Goal: Task Accomplishment & Management: Manage account settings

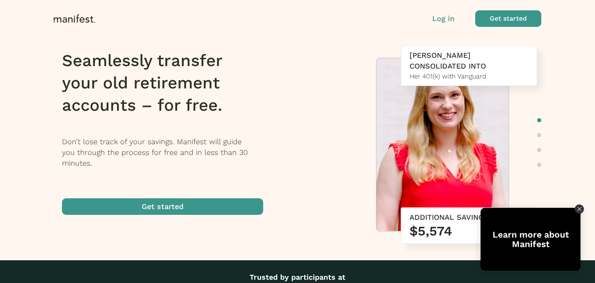
click at [447, 20] on p "Log in" at bounding box center [443, 18] width 22 height 11
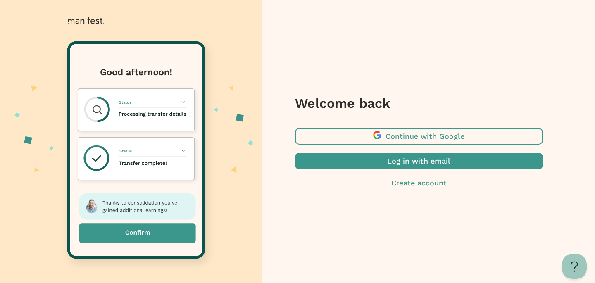
click at [403, 165] on span "button" at bounding box center [419, 161] width 248 height 17
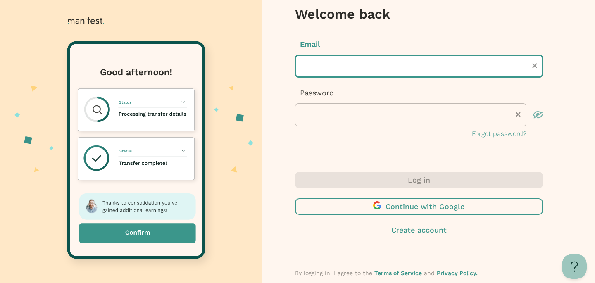
click at [316, 64] on input "text" at bounding box center [419, 66] width 248 height 23
type input "**********"
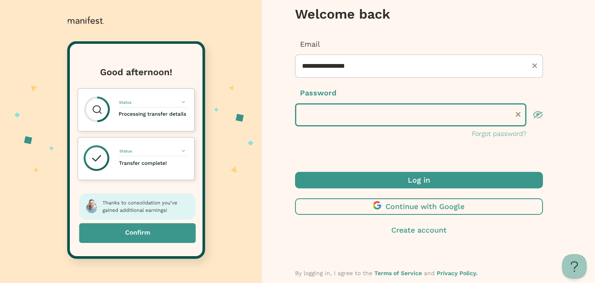
click at [295, 172] on button "Log in" at bounding box center [419, 180] width 248 height 17
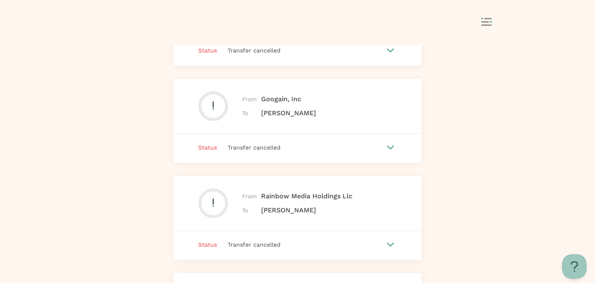
scroll to position [535, 0]
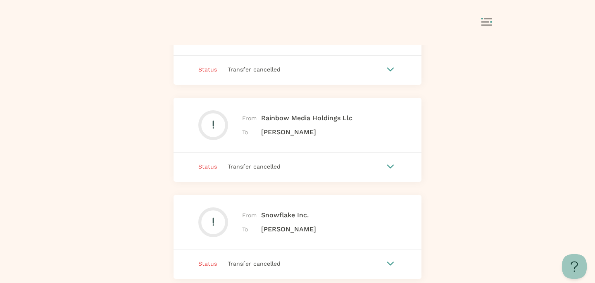
click at [390, 165] on icon at bounding box center [390, 167] width 7 height 4
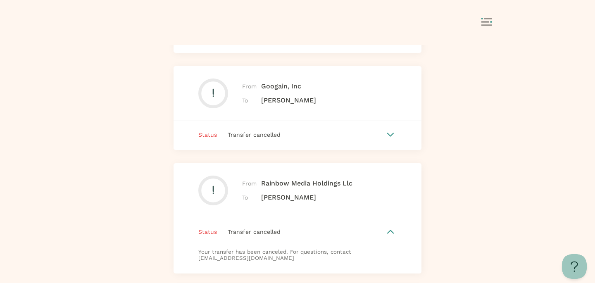
scroll to position [0, 0]
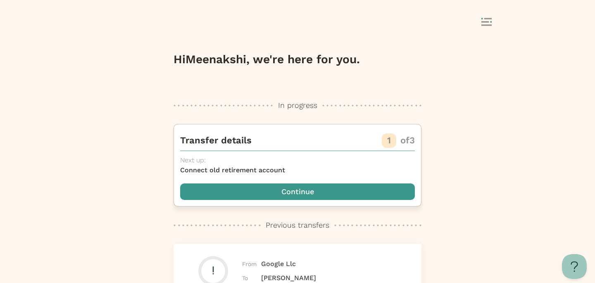
click at [351, 191] on span "button" at bounding box center [297, 192] width 235 height 17
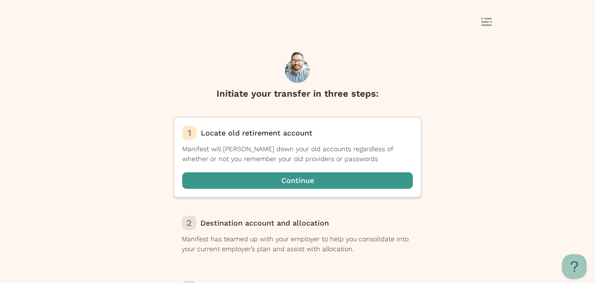
scroll to position [44, 0]
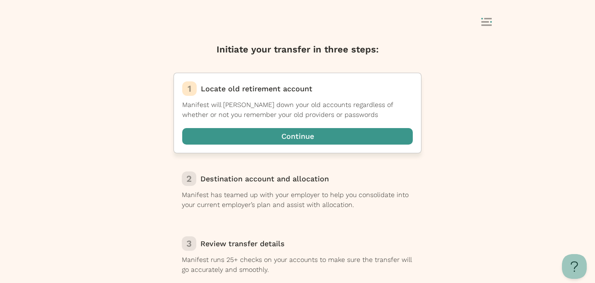
click at [315, 138] on span "button" at bounding box center [297, 136] width 231 height 17
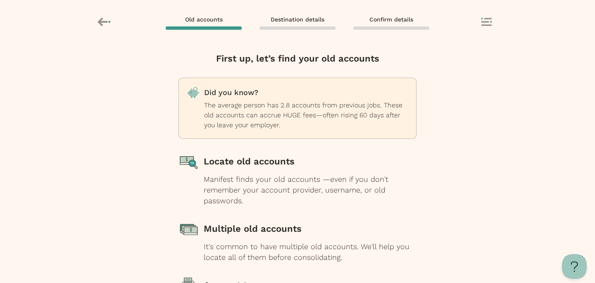
scroll to position [110, 0]
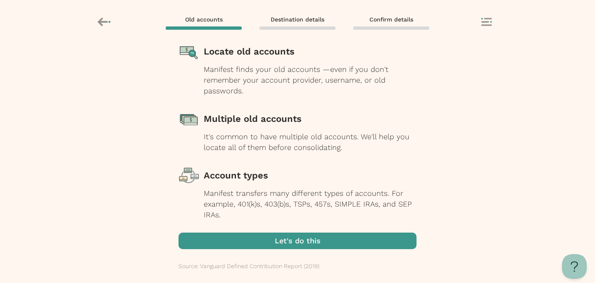
click at [301, 244] on span "button" at bounding box center [298, 241] width 238 height 17
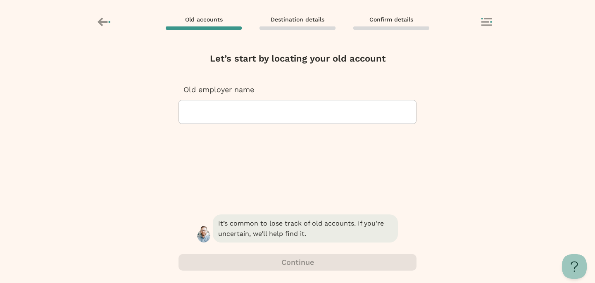
click at [291, 111] on div at bounding box center [298, 111] width 224 height 23
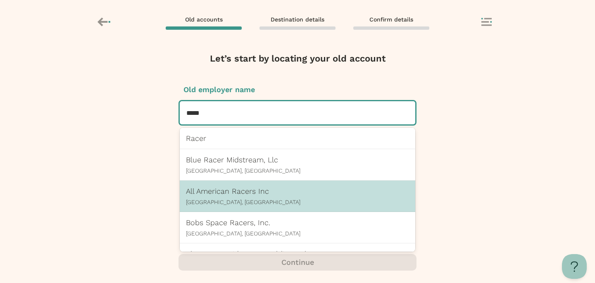
click at [256, 196] on div "All American Racers Inc Santa Ana, CA" at bounding box center [297, 196] width 223 height 19
type input "*****"
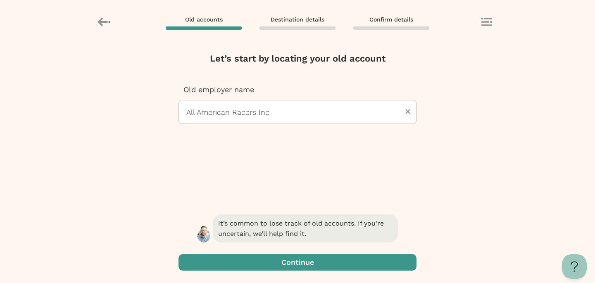
click at [279, 260] on span "button" at bounding box center [298, 262] width 238 height 17
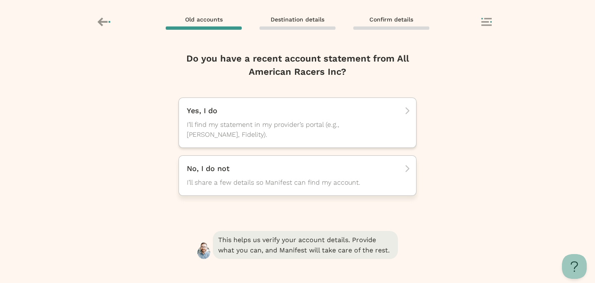
click at [280, 182] on span "I’ll share a few details so Manifest can find my account." at bounding box center [290, 183] width 207 height 10
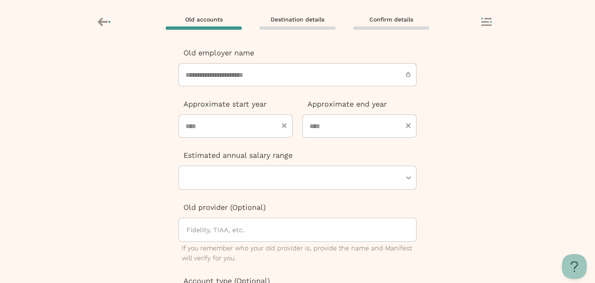
scroll to position [57, 0]
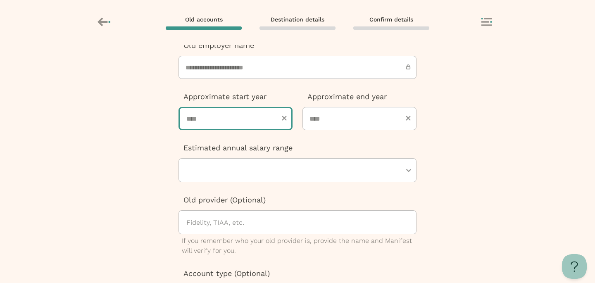
click at [232, 126] on input "number" at bounding box center [236, 118] width 114 height 23
type input "****"
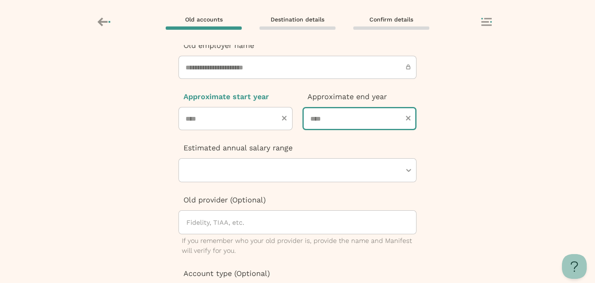
click at [337, 118] on input "number" at bounding box center [360, 118] width 114 height 23
type input "****"
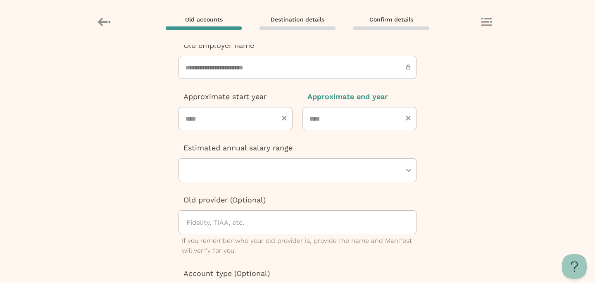
click at [316, 170] on div at bounding box center [294, 170] width 216 height 23
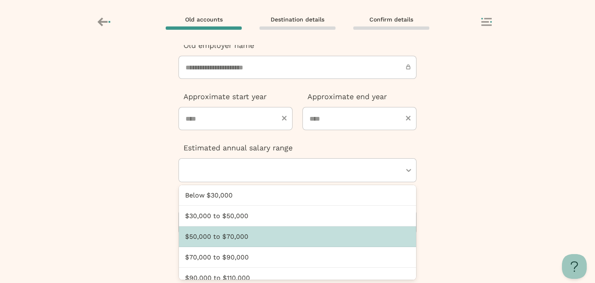
click at [296, 236] on div "$50,000 to $70,000" at bounding box center [297, 237] width 237 height 21
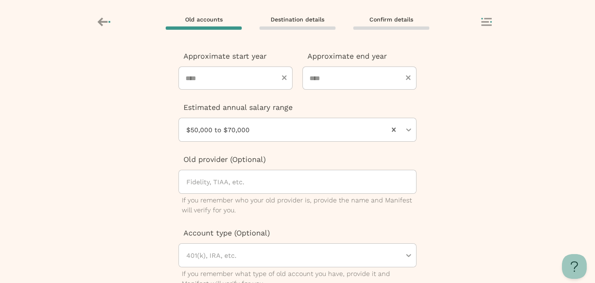
scroll to position [145, 0]
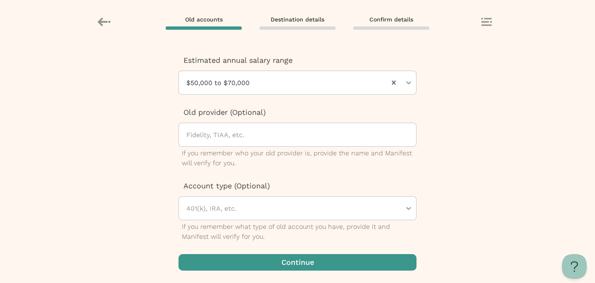
click at [287, 270] on span "button" at bounding box center [298, 262] width 238 height 17
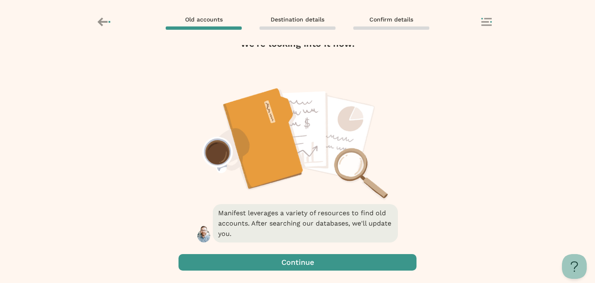
scroll to position [0, 0]
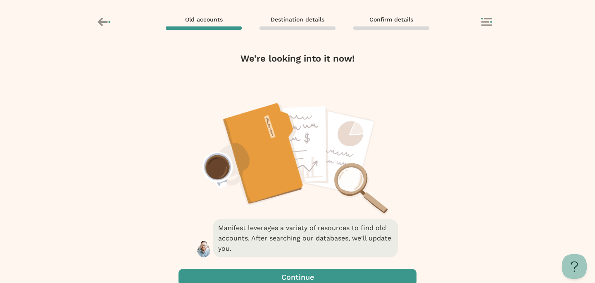
click at [289, 277] on span "button" at bounding box center [298, 277] width 238 height 17
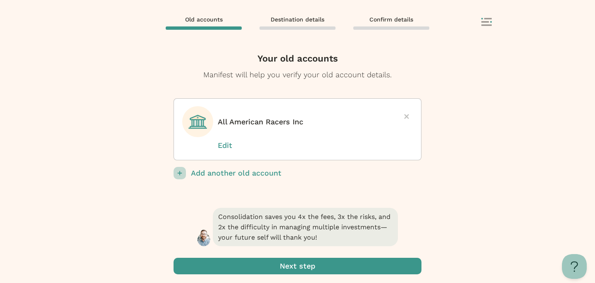
click at [294, 270] on span "submit" at bounding box center [298, 266] width 248 height 17
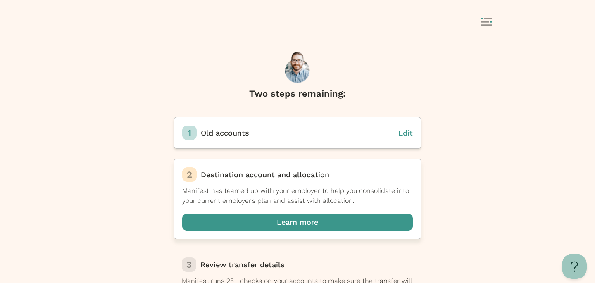
click at [296, 224] on span "button" at bounding box center [297, 222] width 231 height 17
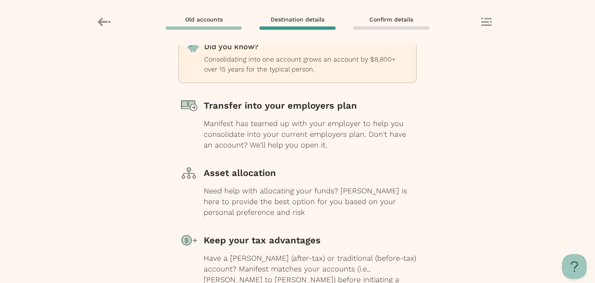
scroll to position [120, 0]
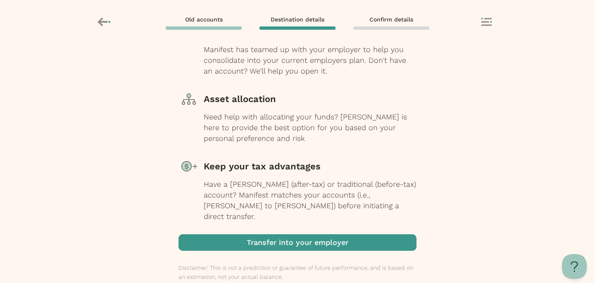
click at [293, 234] on span "button" at bounding box center [298, 242] width 238 height 17
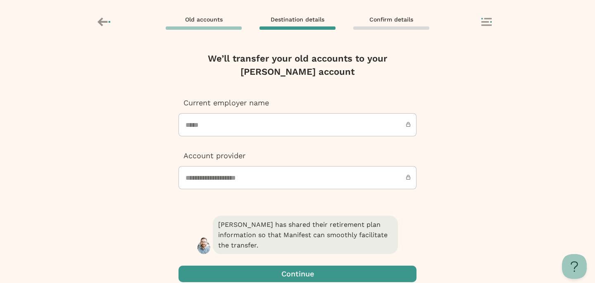
scroll to position [1, 0]
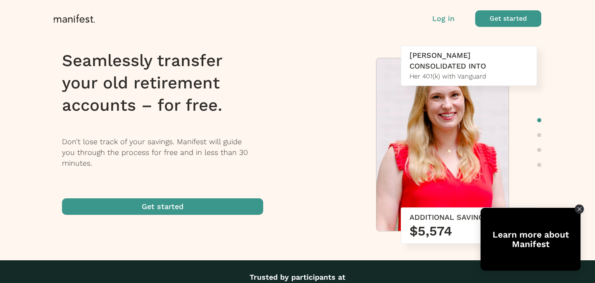
click at [441, 20] on p "Log in" at bounding box center [443, 18] width 22 height 11
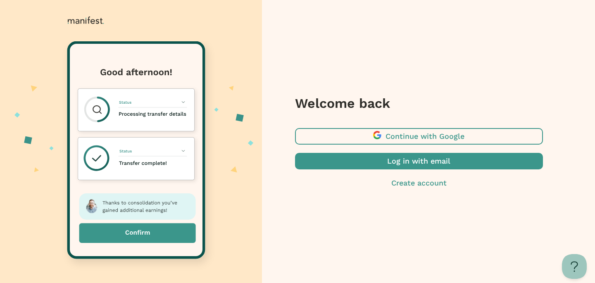
click at [418, 164] on span "button" at bounding box center [419, 161] width 248 height 17
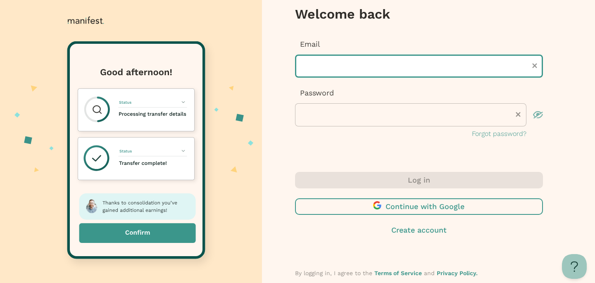
click at [338, 65] on input "text" at bounding box center [419, 66] width 248 height 23
type input "**********"
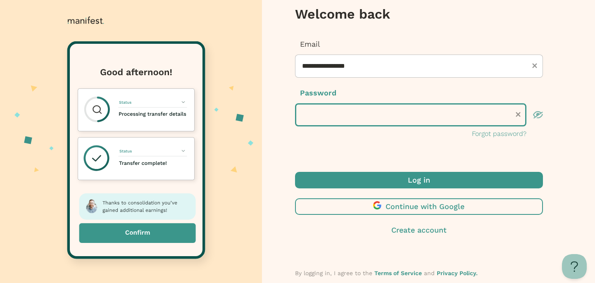
click at [295, 172] on button "Log in" at bounding box center [419, 180] width 248 height 17
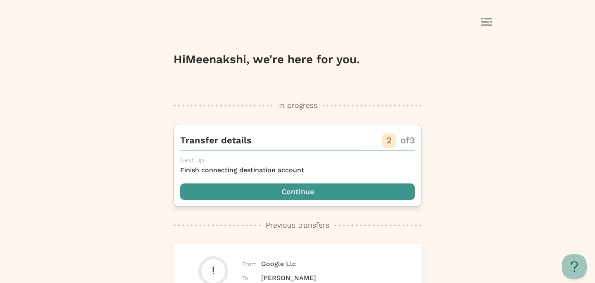
click at [308, 193] on span "button" at bounding box center [297, 192] width 235 height 17
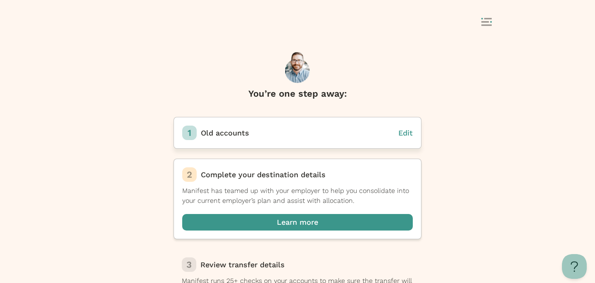
click at [404, 134] on span "Edit" at bounding box center [406, 133] width 14 height 9
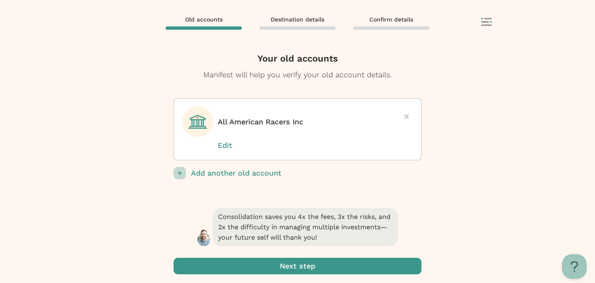
click at [222, 148] on p "Edit" at bounding box center [238, 145] width 41 height 11
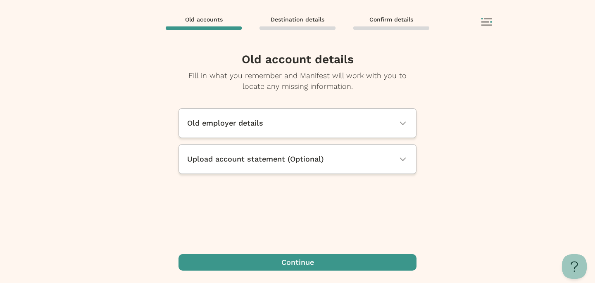
click at [231, 124] on span "Old employer details" at bounding box center [225, 123] width 76 height 11
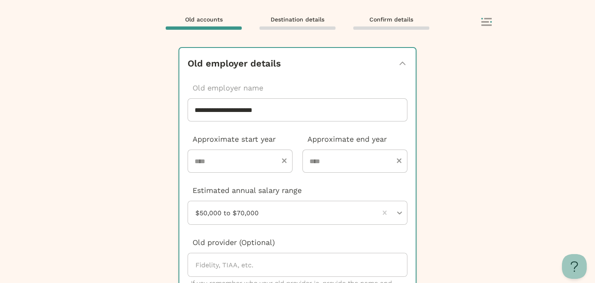
scroll to position [62, 0]
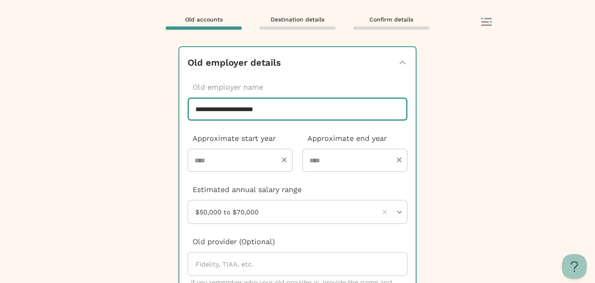
click at [237, 111] on div "**********" at bounding box center [297, 141] width 595 height 283
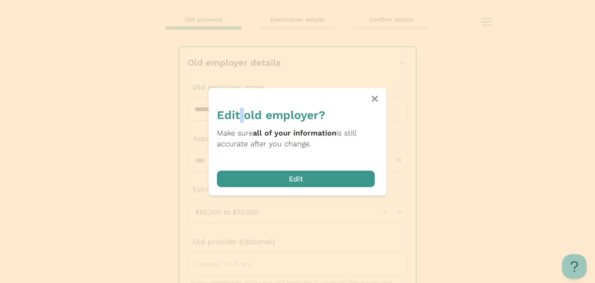
click at [237, 111] on h4 "Edit old employer?" at bounding box center [296, 115] width 158 height 15
click at [297, 180] on span "button" at bounding box center [296, 179] width 158 height 17
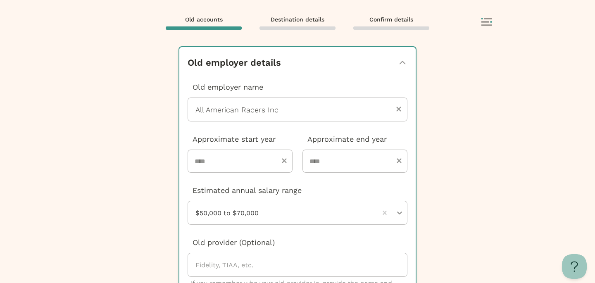
click at [401, 64] on icon "button" at bounding box center [402, 63] width 7 height 4
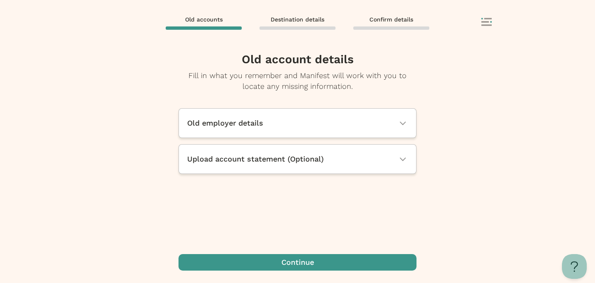
click at [209, 22] on span "Old accounts" at bounding box center [204, 19] width 38 height 7
click at [492, 24] on button at bounding box center [493, 23] width 23 height 10
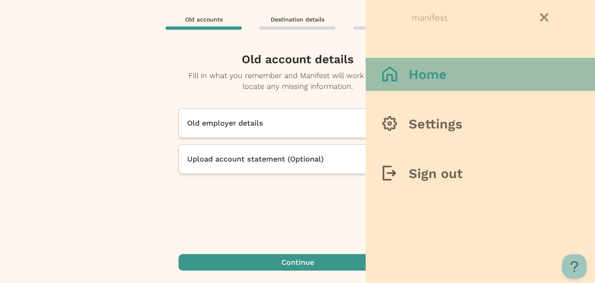
click at [460, 77] on button "Home" at bounding box center [480, 74] width 229 height 33
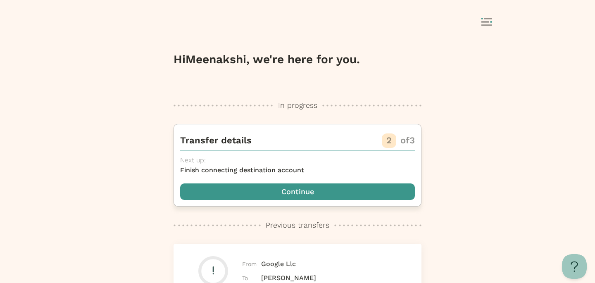
click at [332, 190] on span "button" at bounding box center [297, 192] width 235 height 17
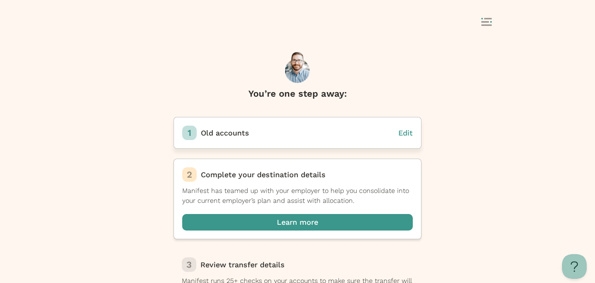
click at [408, 132] on span "Edit" at bounding box center [406, 133] width 14 height 9
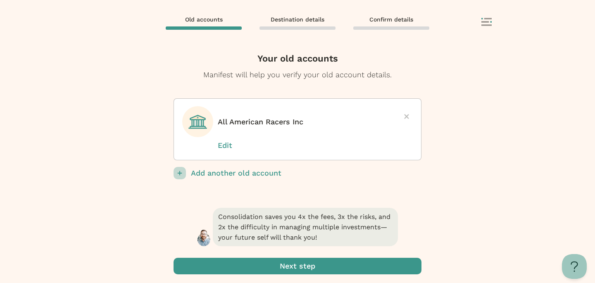
click at [407, 119] on div at bounding box center [407, 116] width 12 height 12
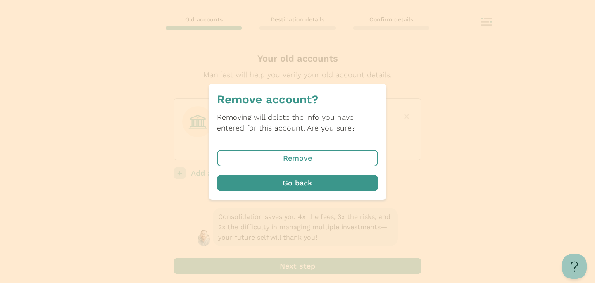
click at [342, 160] on span "button" at bounding box center [297, 158] width 161 height 17
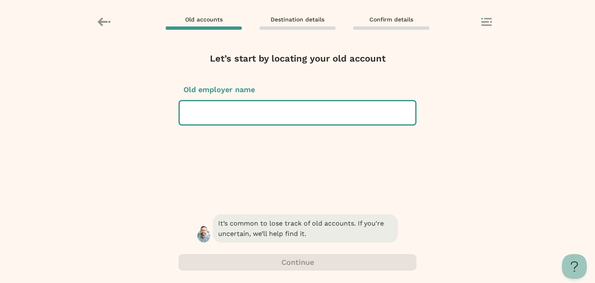
click at [272, 107] on div at bounding box center [297, 112] width 222 height 23
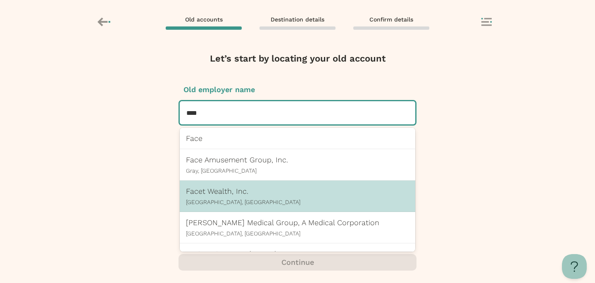
click at [241, 191] on p "Facet Wealth, Inc." at bounding box center [297, 191] width 223 height 9
type input "****"
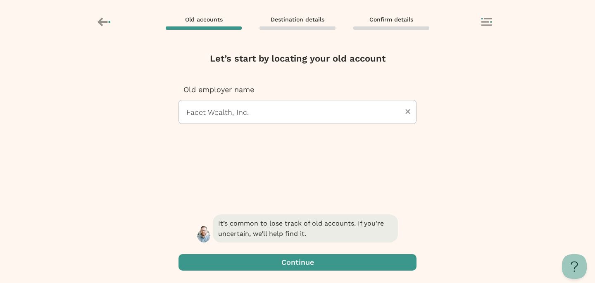
click at [299, 263] on span "button" at bounding box center [298, 262] width 238 height 17
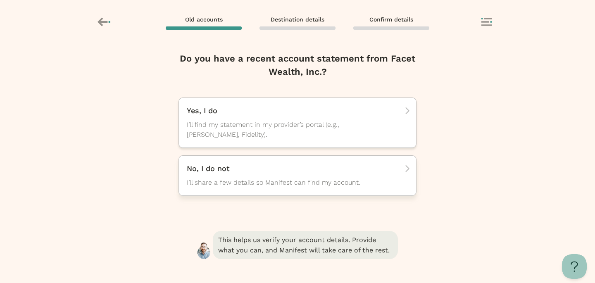
click at [294, 183] on span "I’ll share a few details so Manifest can find my account." at bounding box center [290, 183] width 207 height 10
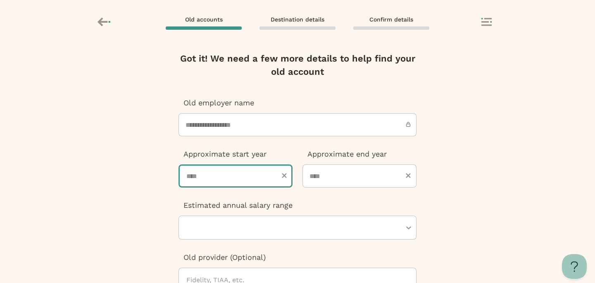
click at [256, 179] on input "number" at bounding box center [236, 176] width 114 height 23
type input "****"
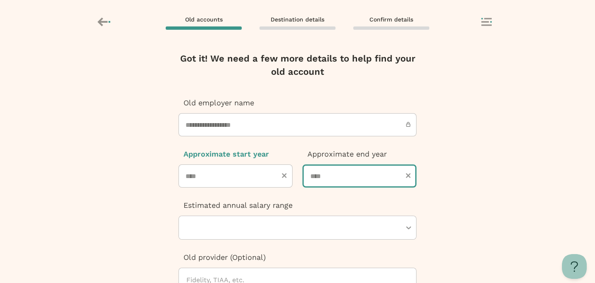
click at [372, 175] on input "number" at bounding box center [360, 176] width 114 height 23
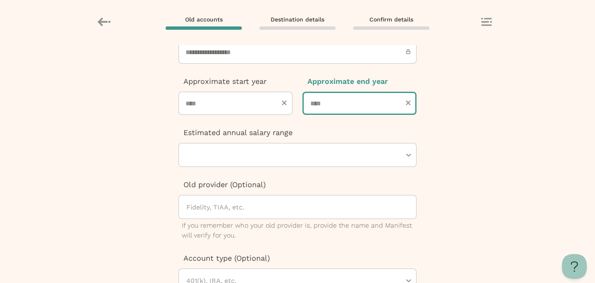
scroll to position [82, 0]
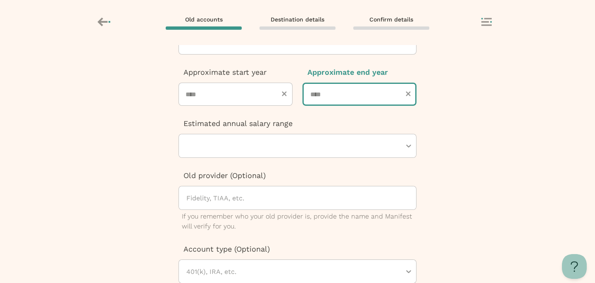
type input "****"
click at [303, 142] on div at bounding box center [294, 145] width 216 height 23
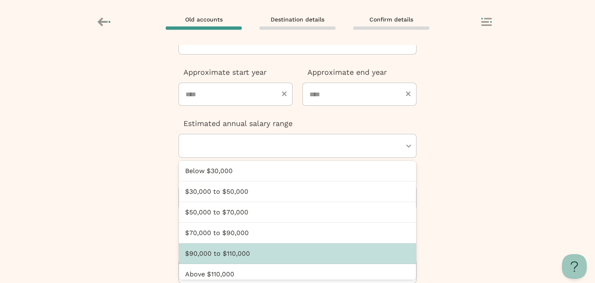
click at [301, 249] on div "$90,000 to $110,000" at bounding box center [297, 253] width 237 height 21
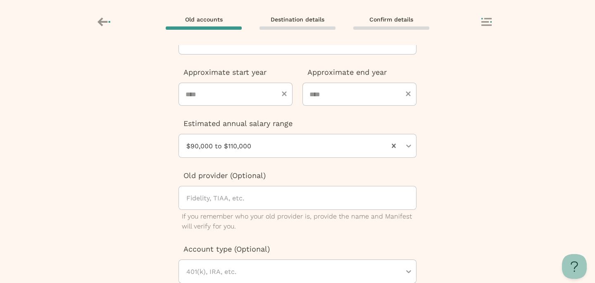
scroll to position [145, 0]
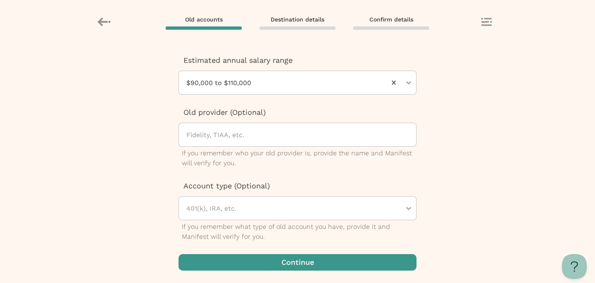
click at [301, 261] on span "button" at bounding box center [298, 262] width 238 height 17
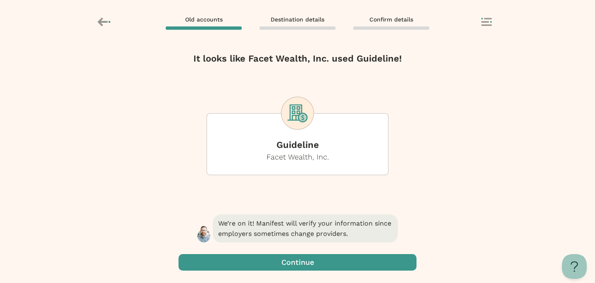
scroll to position [0, 0]
click at [301, 261] on span "button" at bounding box center [298, 262] width 238 height 17
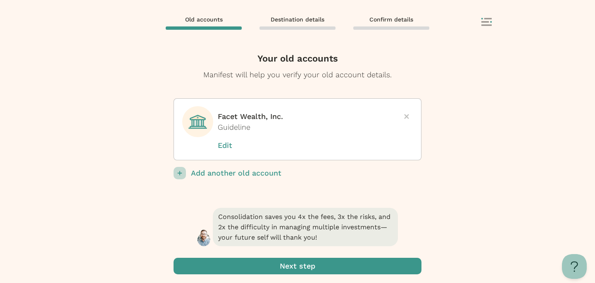
click at [300, 266] on span "submit" at bounding box center [298, 266] width 248 height 17
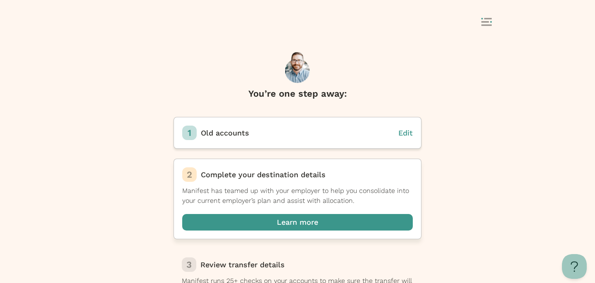
click at [302, 224] on span "button" at bounding box center [297, 222] width 231 height 17
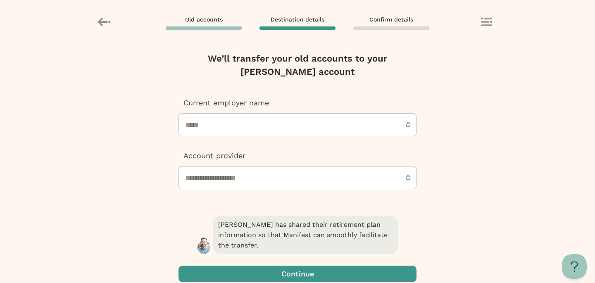
click at [109, 24] on icon at bounding box center [105, 22] width 14 height 14
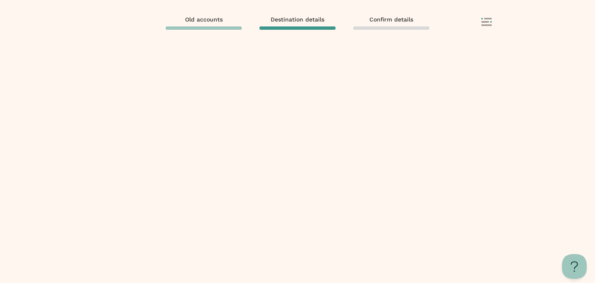
click at [492, 18] on button at bounding box center [493, 23] width 23 height 10
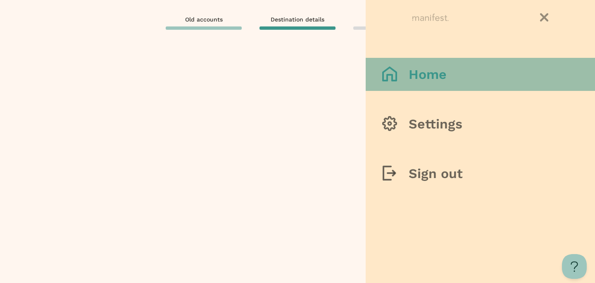
click at [441, 79] on h3 "Home" at bounding box center [428, 74] width 38 height 17
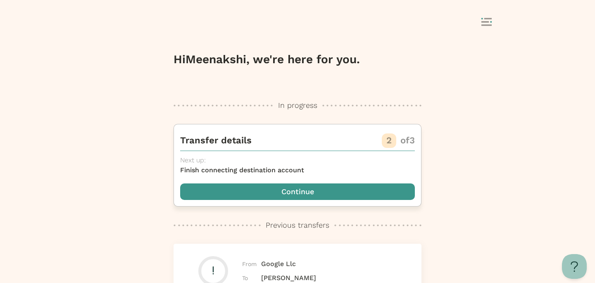
click at [315, 193] on span "button" at bounding box center [297, 192] width 235 height 17
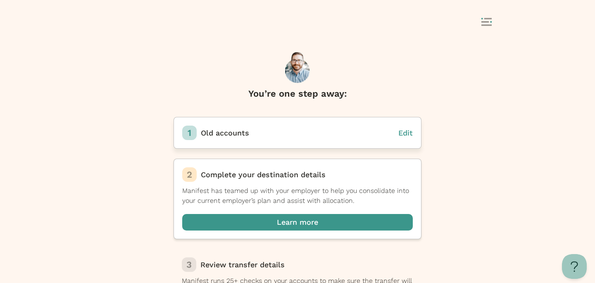
click at [400, 129] on span "Edit" at bounding box center [406, 133] width 14 height 9
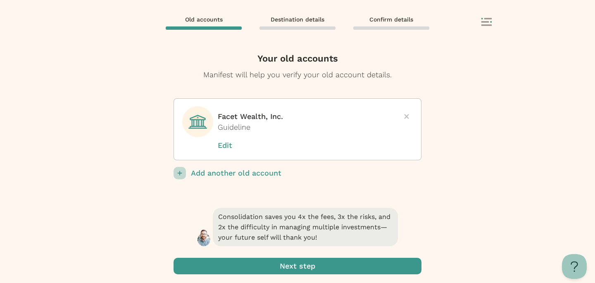
click at [225, 146] on p "Edit" at bounding box center [238, 145] width 41 height 11
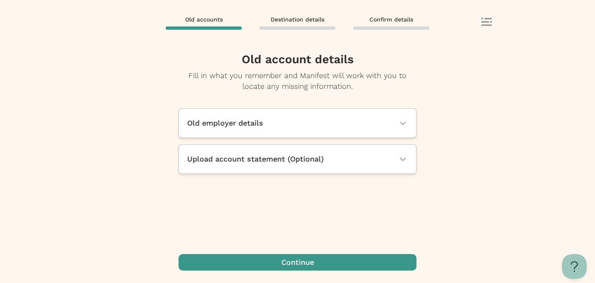
click at [239, 164] on span "Upload account statement (Optional)" at bounding box center [255, 159] width 137 height 11
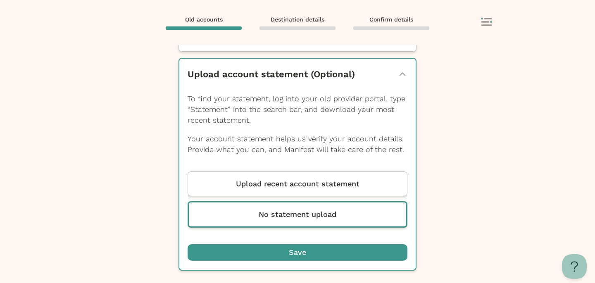
scroll to position [97, 0]
click at [258, 179] on p "Upload recent account statement" at bounding box center [298, 184] width 124 height 11
click at [0, 0] on input "Upload recent account statement" at bounding box center [0, 0] width 0 height 0
click at [263, 180] on p "Upload recent account statement" at bounding box center [298, 184] width 124 height 11
click at [0, 0] on input "Upload recent account statement" at bounding box center [0, 0] width 0 height 0
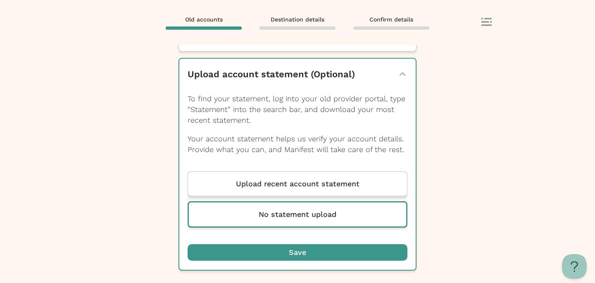
click at [279, 187] on p "Upload recent account statement" at bounding box center [298, 184] width 124 height 11
click at [0, 0] on input "Upload recent account statement" at bounding box center [0, 0] width 0 height 0
click at [347, 186] on p "Upload recent account statement" at bounding box center [298, 184] width 124 height 11
click at [0, 0] on input "Upload recent account statement" at bounding box center [0, 0] width 0 height 0
click at [348, 184] on p "Upload recent account statement" at bounding box center [298, 184] width 124 height 11
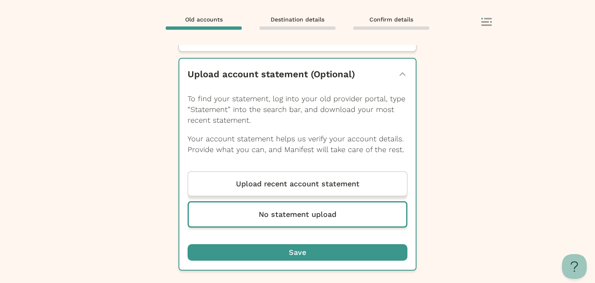
click at [0, 0] on input "Upload recent account statement" at bounding box center [0, 0] width 0 height 0
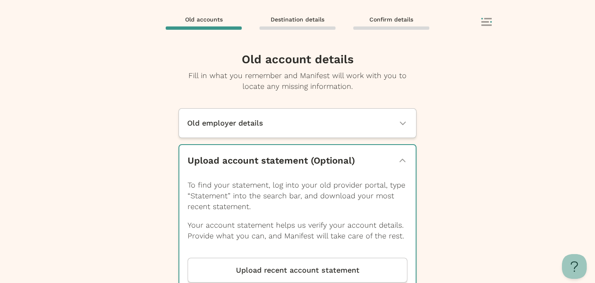
click at [488, 24] on icon at bounding box center [487, 22] width 10 height 8
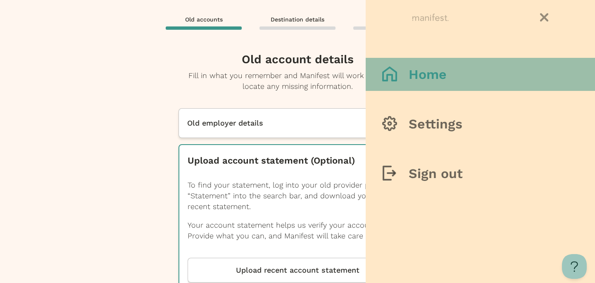
click at [462, 70] on button "Home" at bounding box center [480, 74] width 229 height 33
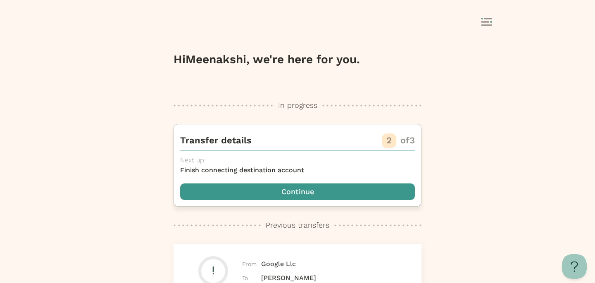
click at [370, 193] on span "button" at bounding box center [297, 192] width 235 height 17
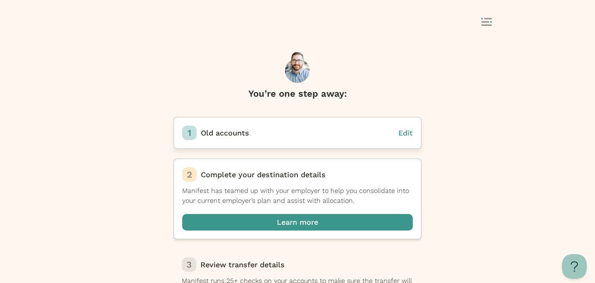
click at [407, 130] on span "Edit" at bounding box center [406, 133] width 14 height 9
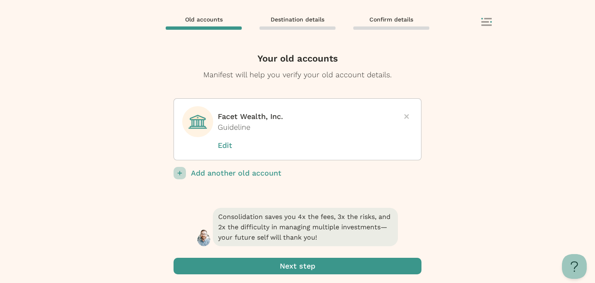
click at [405, 116] on icon at bounding box center [406, 116] width 5 height 5
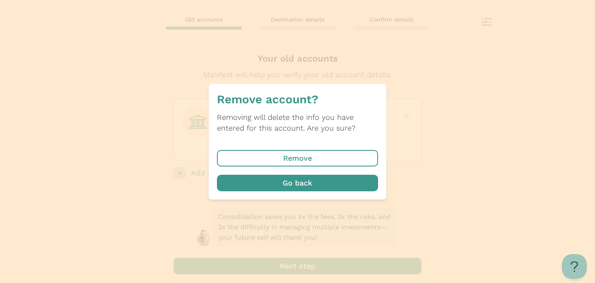
click at [334, 154] on span "button" at bounding box center [297, 158] width 161 height 17
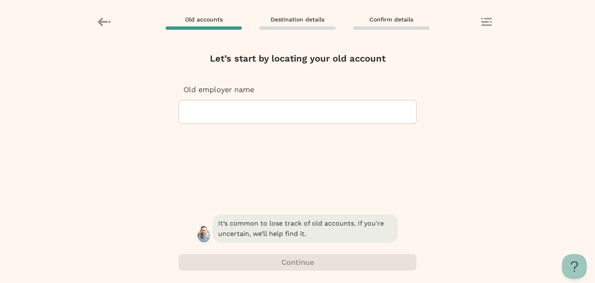
click at [298, 115] on div at bounding box center [298, 111] width 224 height 23
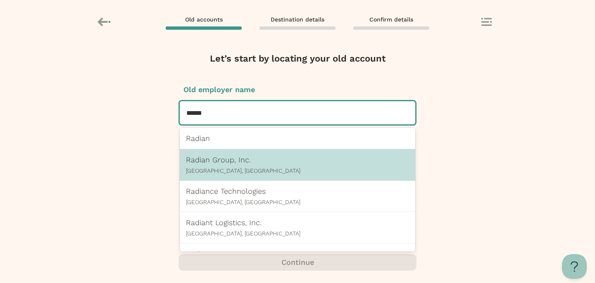
click at [283, 163] on p "Radian Group, Inc." at bounding box center [297, 159] width 223 height 9
type input "******"
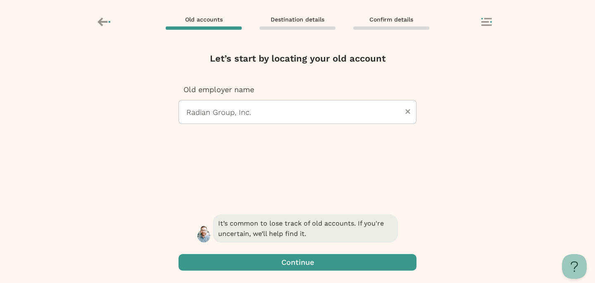
click at [293, 263] on span "button" at bounding box center [298, 262] width 238 height 17
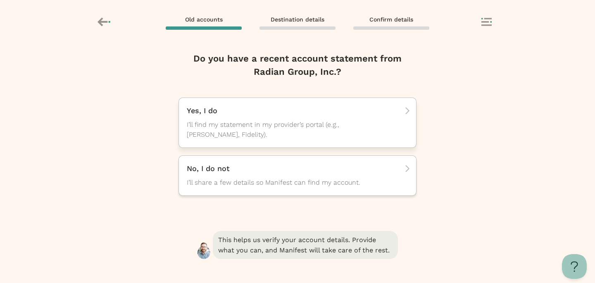
click at [284, 120] on span "I’ll find my statement in my provider’s portal (e.g., [PERSON_NAME], Fidelity)." at bounding box center [290, 130] width 207 height 20
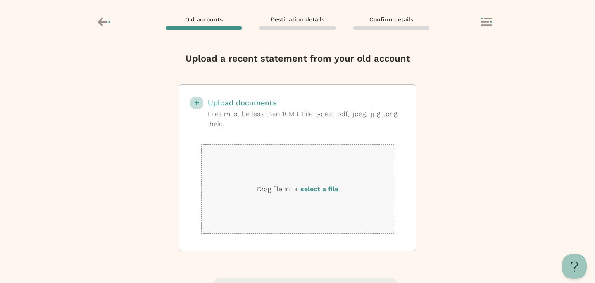
click at [313, 188] on label "select a file" at bounding box center [320, 189] width 38 height 8
click at [0, 0] on input "select a file" at bounding box center [0, 0] width 0 height 0
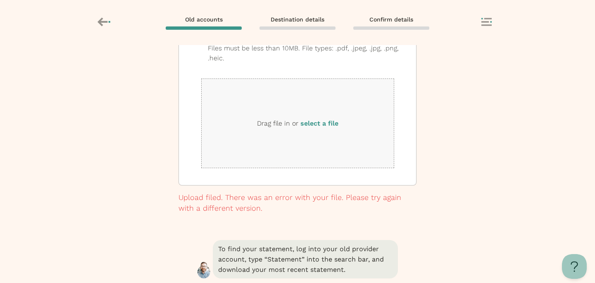
scroll to position [84, 0]
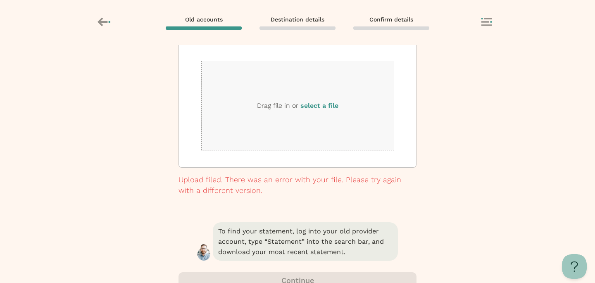
click at [320, 108] on label "select a file" at bounding box center [320, 106] width 38 height 8
click at [0, 0] on input "select a file" at bounding box center [0, 0] width 0 height 0
click at [323, 103] on label "select a file" at bounding box center [320, 106] width 38 height 8
click at [0, 0] on input "select a file" at bounding box center [0, 0] width 0 height 0
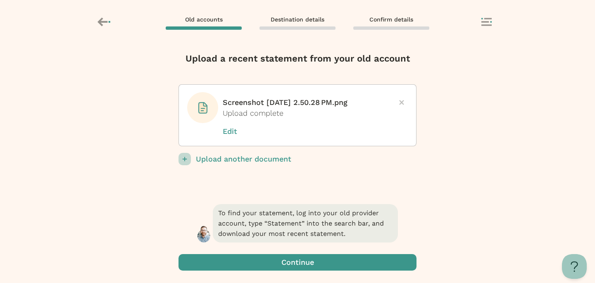
scroll to position [0, 0]
click at [402, 102] on icon at bounding box center [401, 102] width 5 height 5
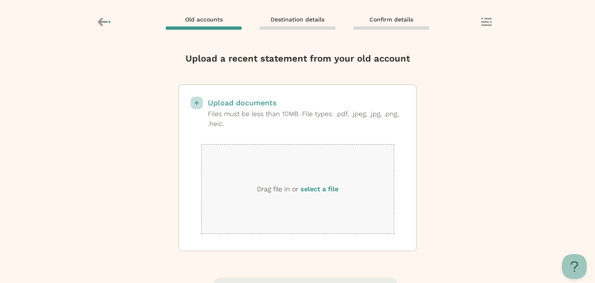
click at [486, 19] on icon at bounding box center [487, 22] width 10 height 8
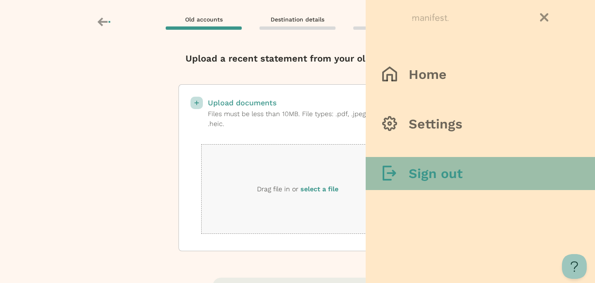
click at [438, 175] on h3 "Sign out" at bounding box center [436, 173] width 54 height 17
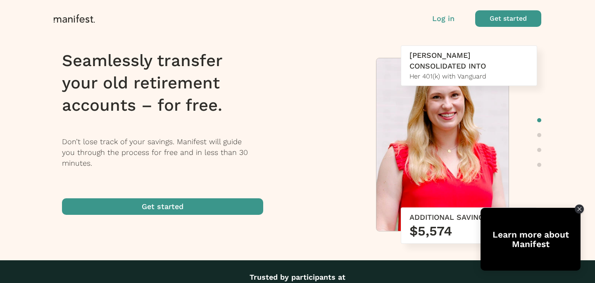
click at [443, 19] on p "Log in" at bounding box center [443, 18] width 22 height 11
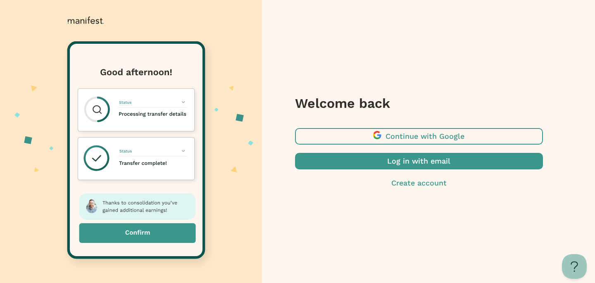
click at [401, 164] on span "button" at bounding box center [419, 161] width 248 height 17
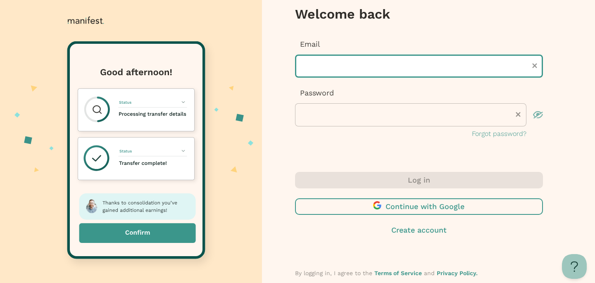
click at [331, 69] on input "text" at bounding box center [419, 66] width 248 height 23
type input "**********"
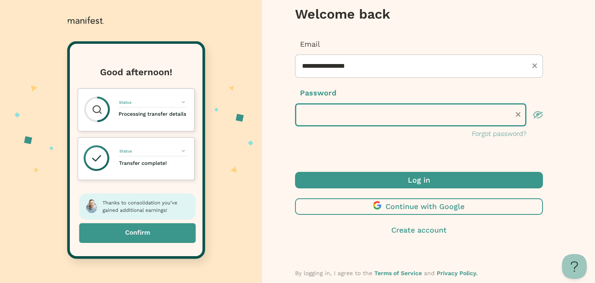
click at [295, 172] on button "Log in" at bounding box center [419, 180] width 248 height 17
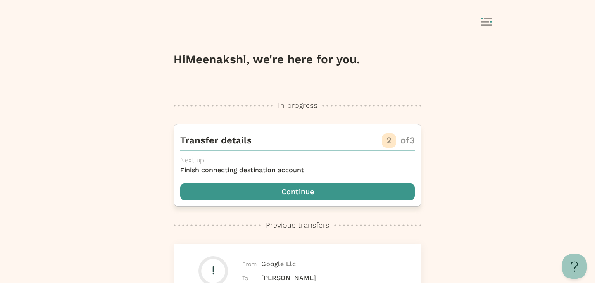
click at [313, 194] on span "button" at bounding box center [297, 192] width 235 height 17
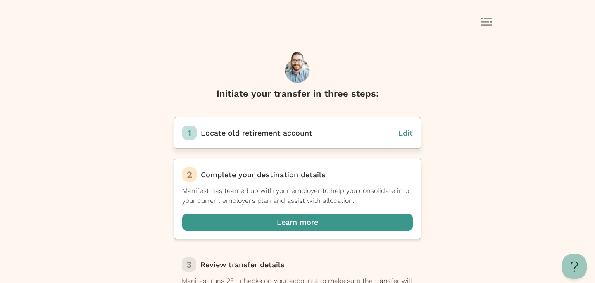
click at [404, 135] on span "Edit" at bounding box center [406, 133] width 14 height 9
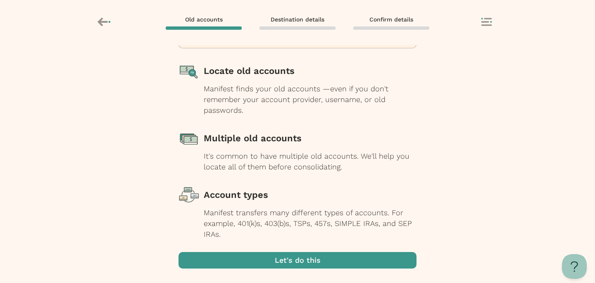
scroll to position [110, 0]
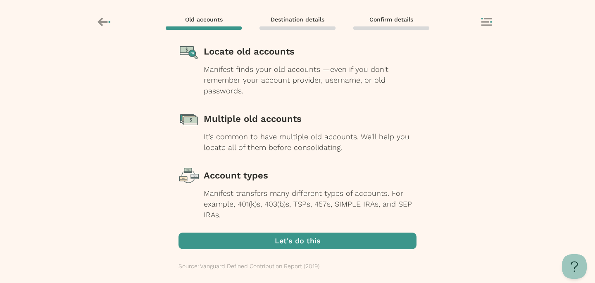
click at [289, 245] on span "button" at bounding box center [298, 241] width 238 height 17
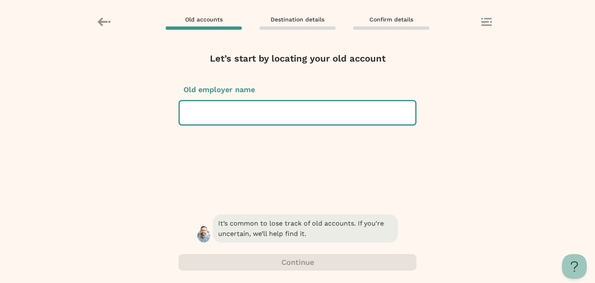
click at [271, 107] on div at bounding box center [297, 112] width 222 height 23
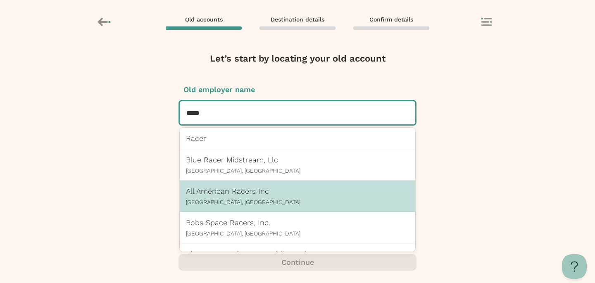
click at [261, 191] on p "All American Racers Inc" at bounding box center [297, 191] width 223 height 9
type input "*****"
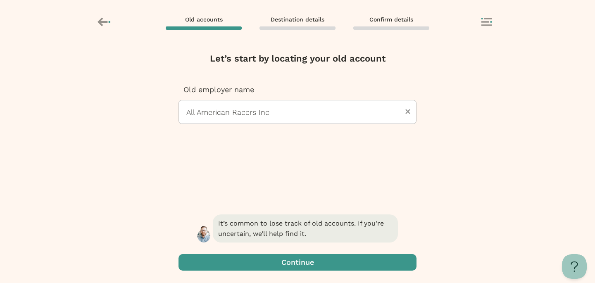
click at [301, 262] on span "button" at bounding box center [298, 262] width 238 height 17
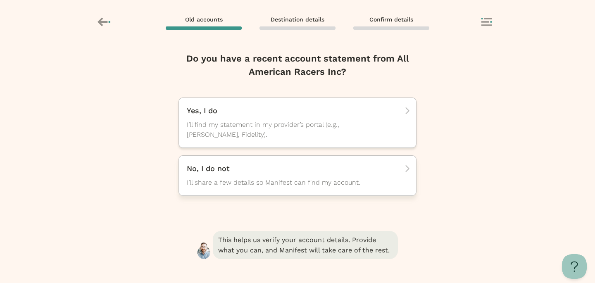
click at [300, 181] on span "I’ll share a few details so Manifest can find my account." at bounding box center [290, 183] width 207 height 10
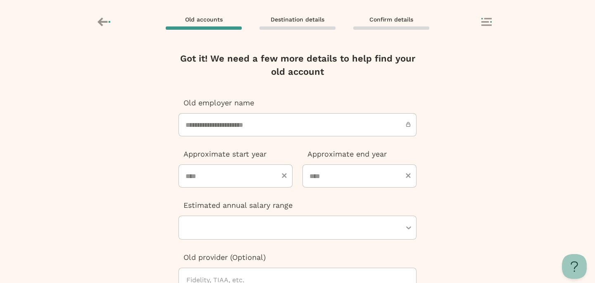
scroll to position [145, 0]
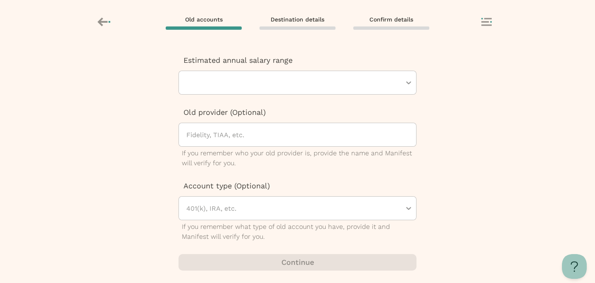
click at [104, 18] on icon at bounding box center [105, 22] width 14 height 14
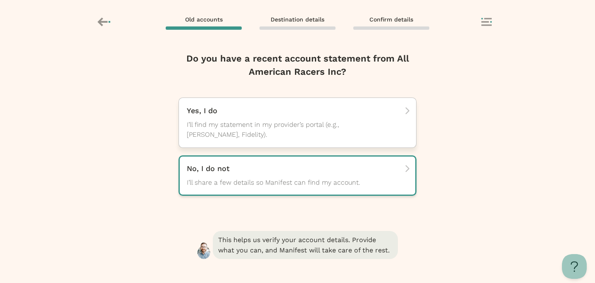
click at [252, 128] on span "I’ll find my statement in my provider’s portal (e.g., [PERSON_NAME], Fidelity)." at bounding box center [290, 130] width 207 height 20
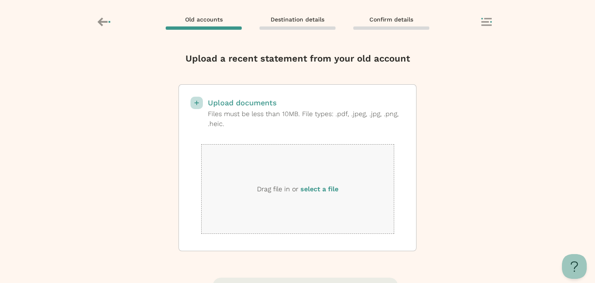
click at [311, 186] on label "select a file" at bounding box center [320, 189] width 38 height 8
click at [0, 0] on input "select a file" at bounding box center [0, 0] width 0 height 0
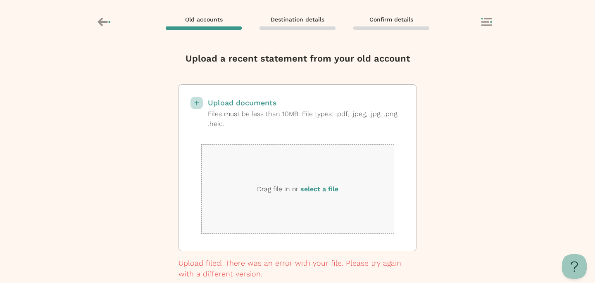
click at [325, 187] on label "select a file" at bounding box center [320, 189] width 38 height 8
click at [0, 0] on input "select a file" at bounding box center [0, 0] width 0 height 0
click at [327, 184] on p "Drag file in or select a file" at bounding box center [297, 189] width 81 height 11
click at [325, 190] on label "select a file" at bounding box center [320, 189] width 38 height 8
click at [0, 0] on input "select a file" at bounding box center [0, 0] width 0 height 0
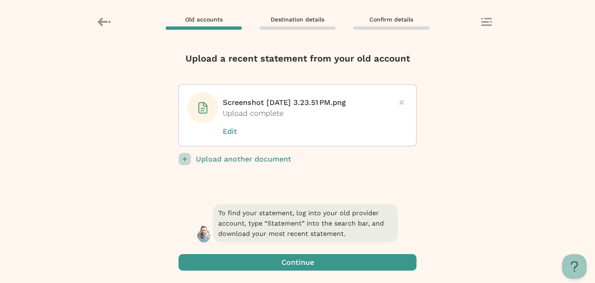
click at [401, 100] on icon at bounding box center [401, 102] width 5 height 5
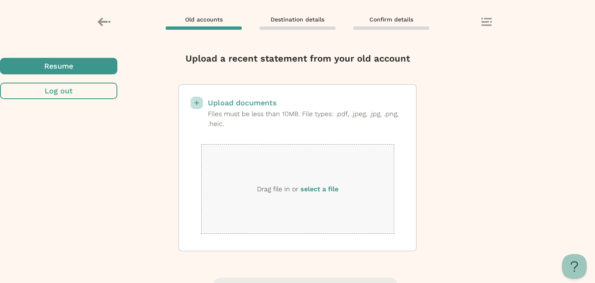
click at [117, 74] on span "button" at bounding box center [58, 66] width 117 height 17
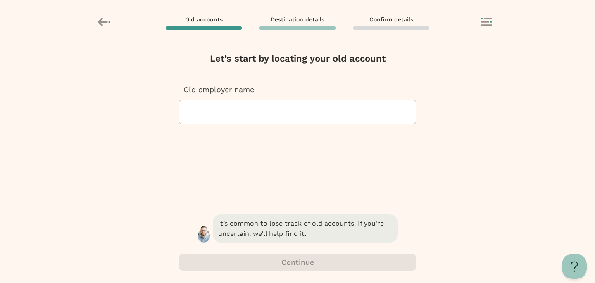
click at [260, 110] on div at bounding box center [298, 111] width 224 height 23
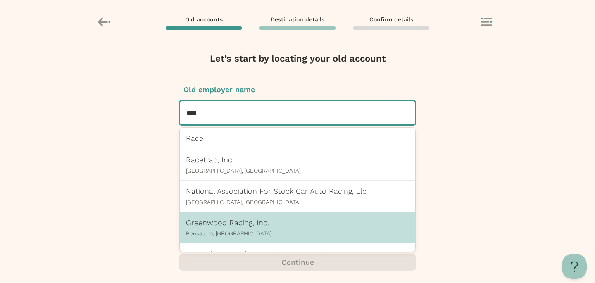
click at [260, 226] on p "Greenwood Racing, Inc." at bounding box center [297, 222] width 223 height 9
type input "****"
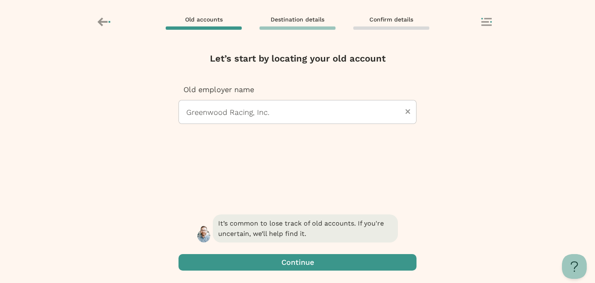
click at [265, 257] on span "button" at bounding box center [298, 262] width 238 height 17
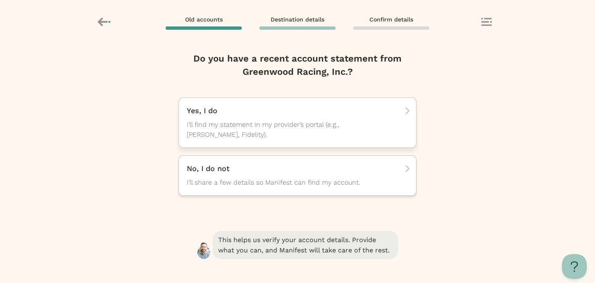
click at [274, 135] on span "I’ll find my statement in my provider’s portal (e.g., [PERSON_NAME], Fidelity)." at bounding box center [290, 130] width 207 height 20
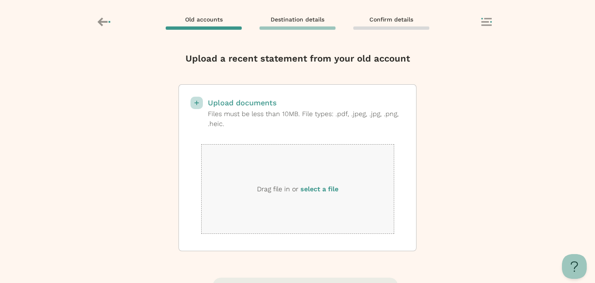
click at [317, 188] on label "select a file" at bounding box center [320, 189] width 38 height 8
click at [0, 0] on input "select a file" at bounding box center [0, 0] width 0 height 0
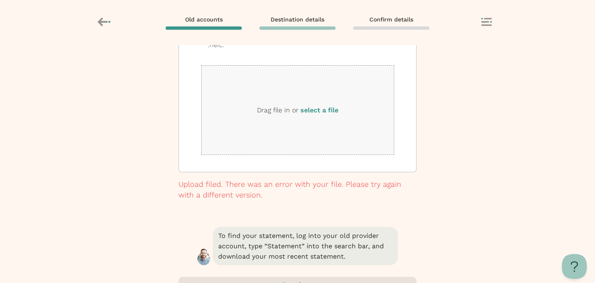
scroll to position [88, 0]
